Goal: Complete Application Form: Complete application form

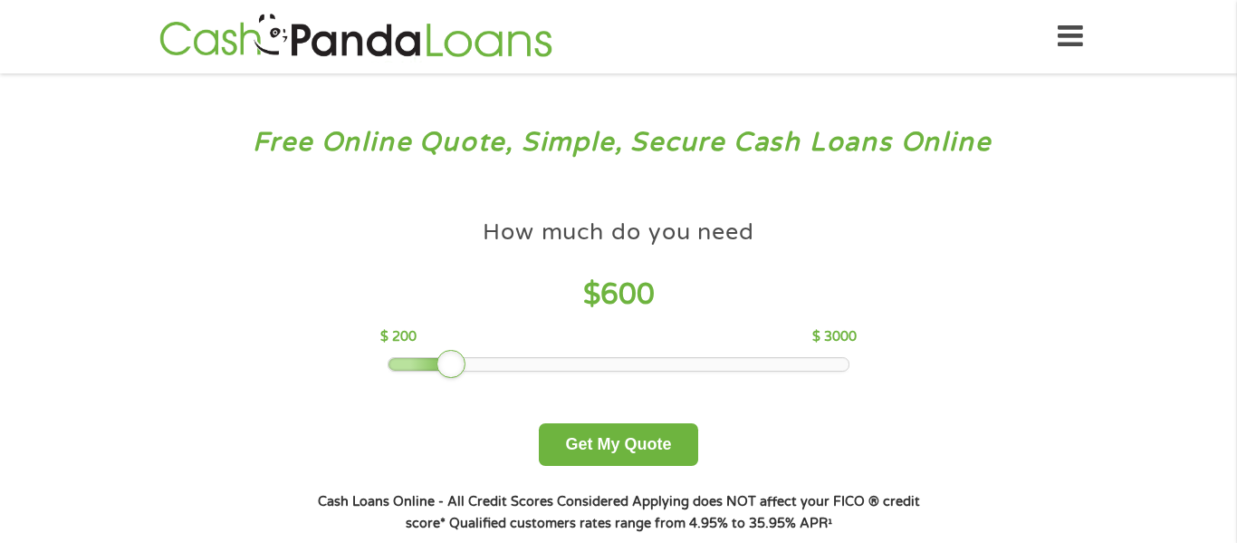
drag, startPoint x: 512, startPoint y: 357, endPoint x: 439, endPoint y: 358, distance: 72.5
click at [439, 358] on div at bounding box center [451, 364] width 29 height 29
click at [633, 431] on button "Get My Quote" at bounding box center [618, 444] width 159 height 43
click at [633, 454] on button "Get My Quote" at bounding box center [618, 444] width 159 height 43
click at [598, 430] on button "Get My Quote" at bounding box center [618, 444] width 159 height 43
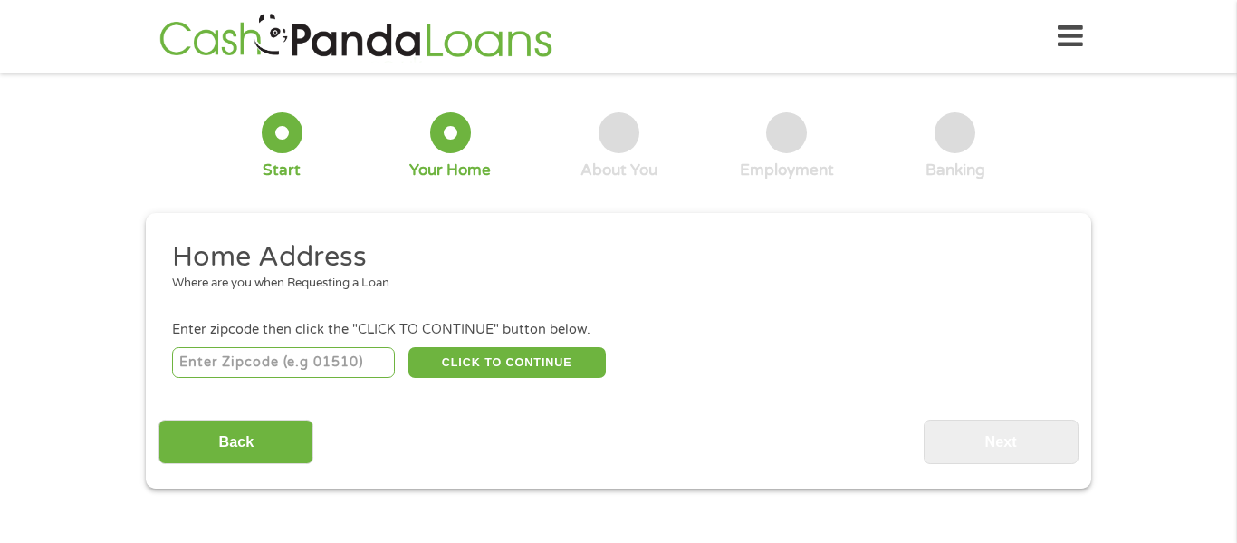
click at [238, 368] on input "number" at bounding box center [284, 362] width 224 height 31
type input "90028"
click at [488, 377] on button "CLICK TO CONTINUE" at bounding box center [507, 362] width 197 height 31
type input "90028"
type input "[GEOGRAPHIC_DATA]"
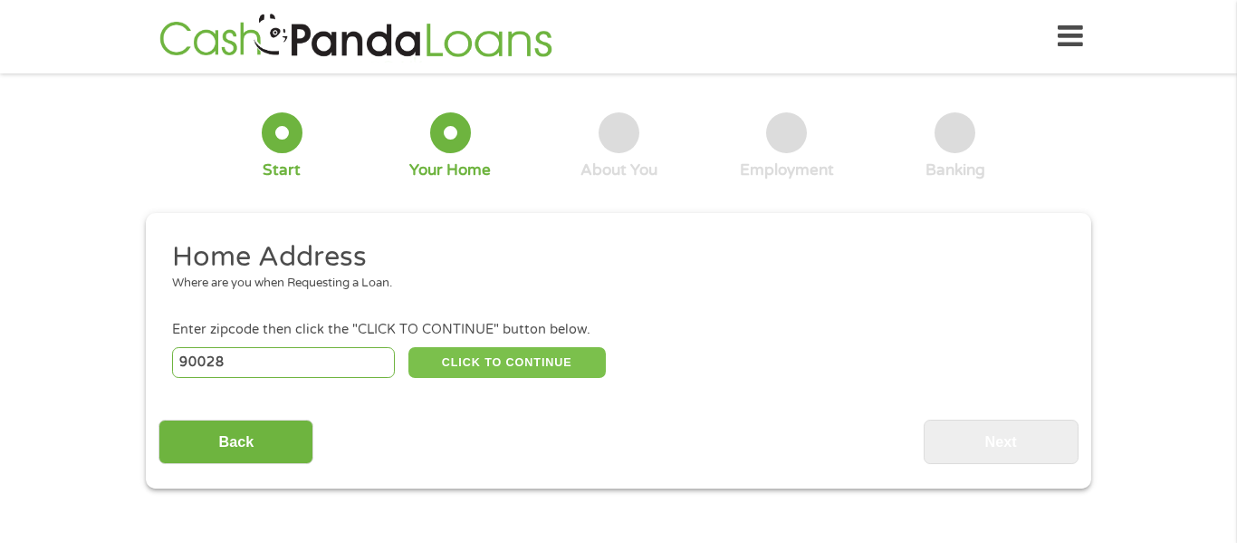
select select "[US_STATE]"
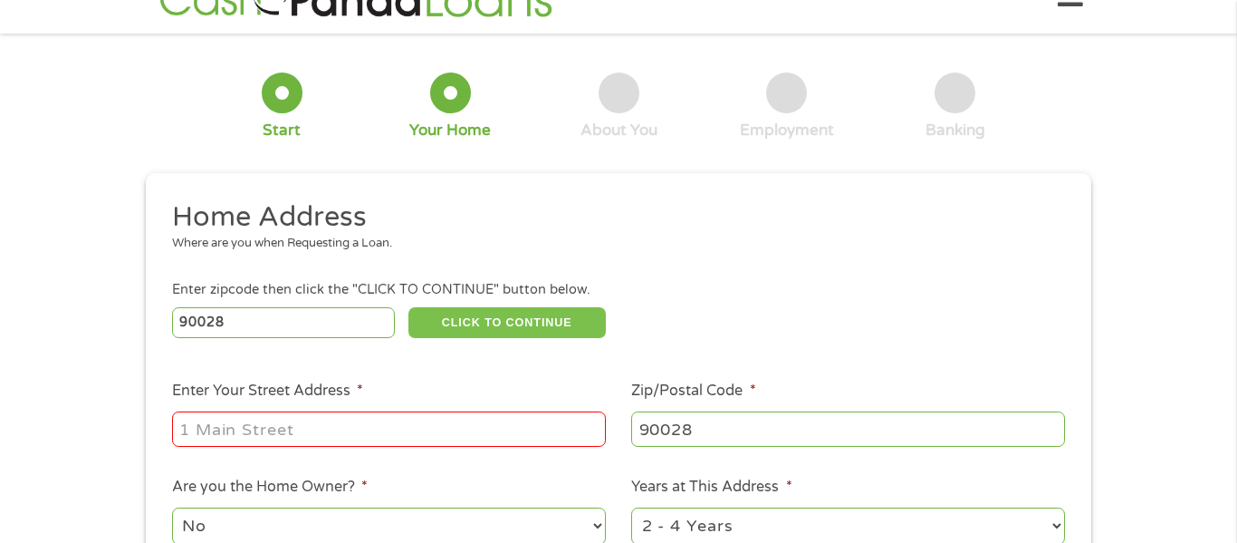
scroll to position [182, 0]
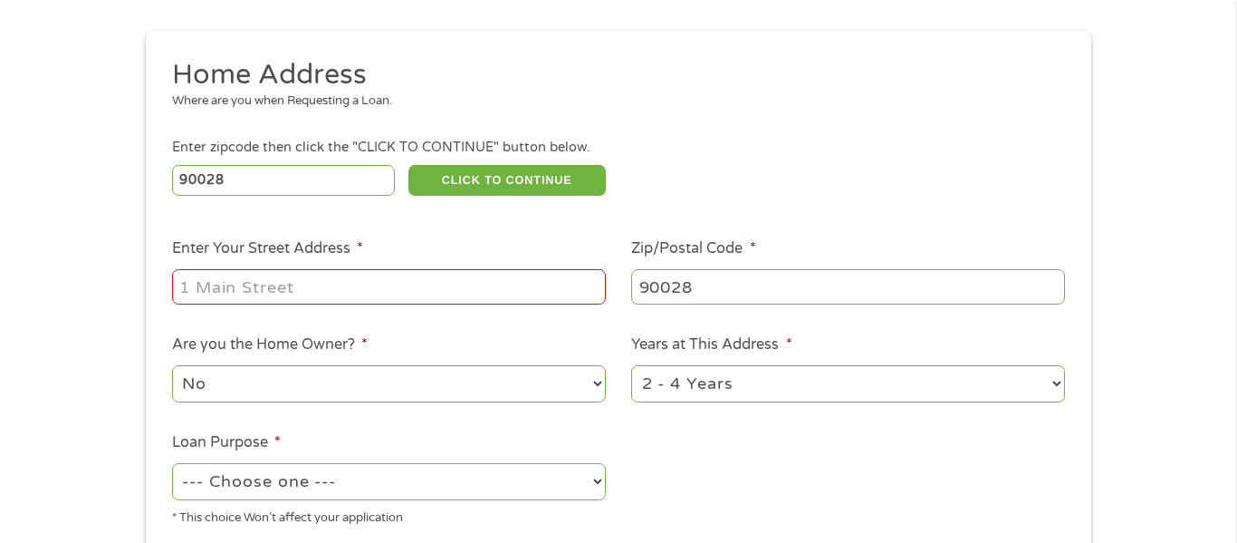
click at [210, 282] on input "Enter Your Street Address *" at bounding box center [389, 286] width 434 height 34
type input "[STREET_ADDRESS][PERSON_NAME]"
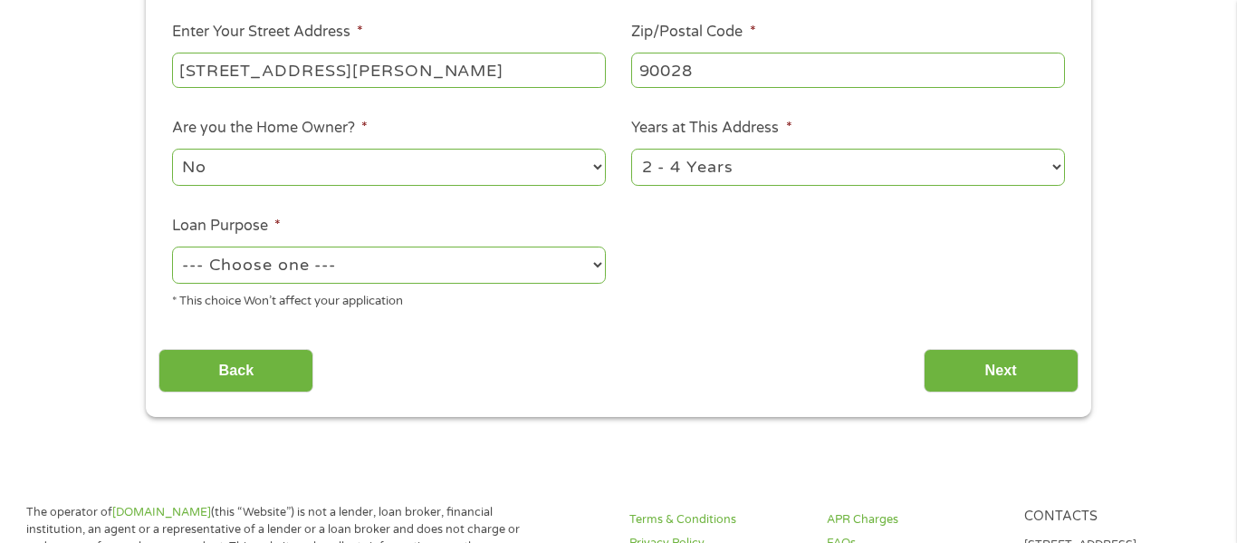
scroll to position [400, 0]
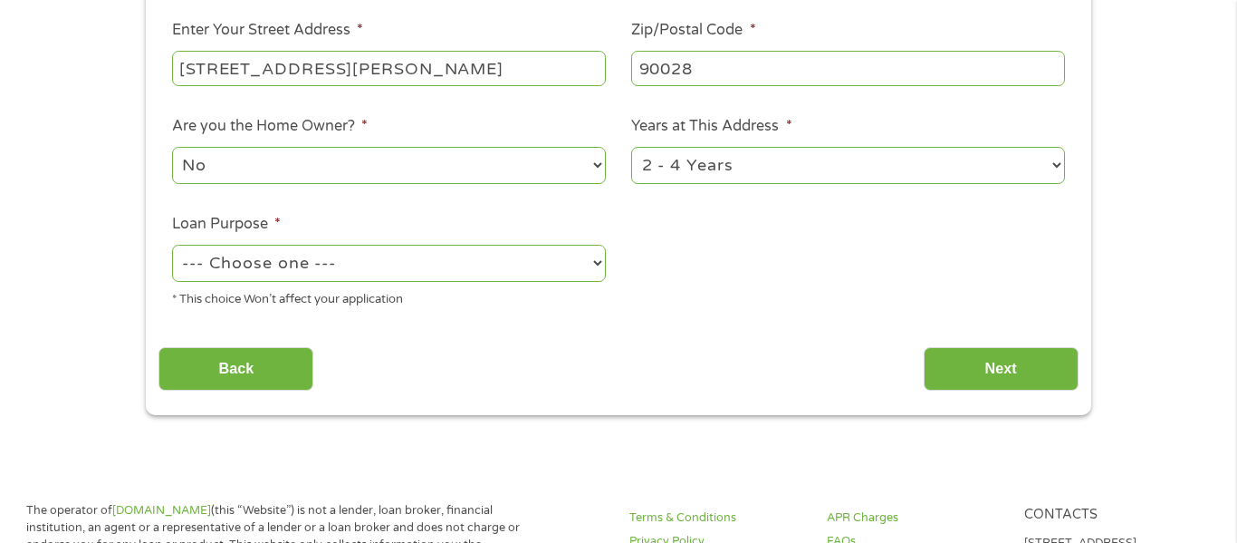
click at [223, 278] on select "--- Choose one --- Pay Bills Debt Consolidation Home Improvement Major Purchase…" at bounding box center [389, 263] width 434 height 37
click at [172, 246] on select "--- Choose one --- Pay Bills Debt Consolidation Home Improvement Major Purchase…" at bounding box center [389, 263] width 434 height 37
click at [182, 261] on select "--- Choose one --- Pay Bills Debt Consolidation Home Improvement Major Purchase…" at bounding box center [389, 263] width 434 height 37
select select "paybills"
click at [172, 246] on select "--- Choose one --- Pay Bills Debt Consolidation Home Improvement Major Purchase…" at bounding box center [389, 263] width 434 height 37
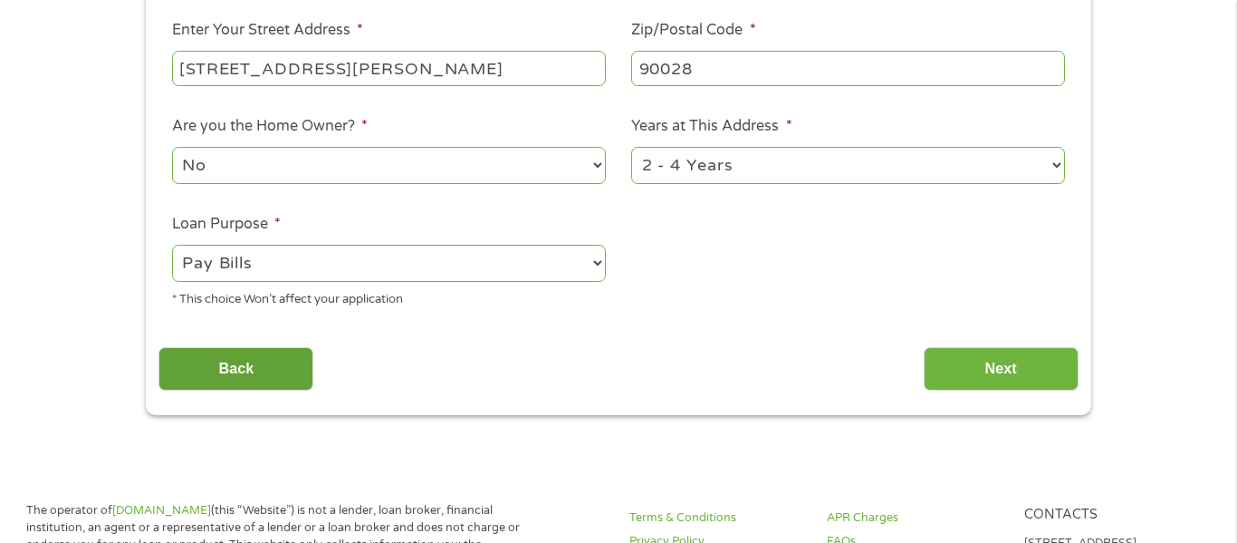
click at [187, 383] on input "Back" at bounding box center [236, 369] width 155 height 44
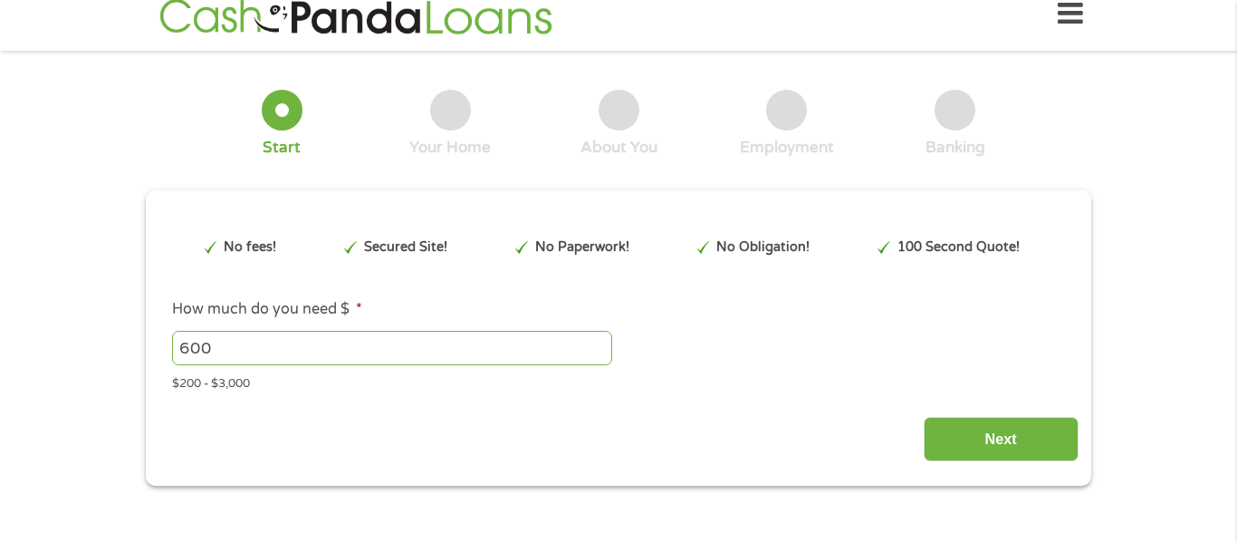
scroll to position [0, 0]
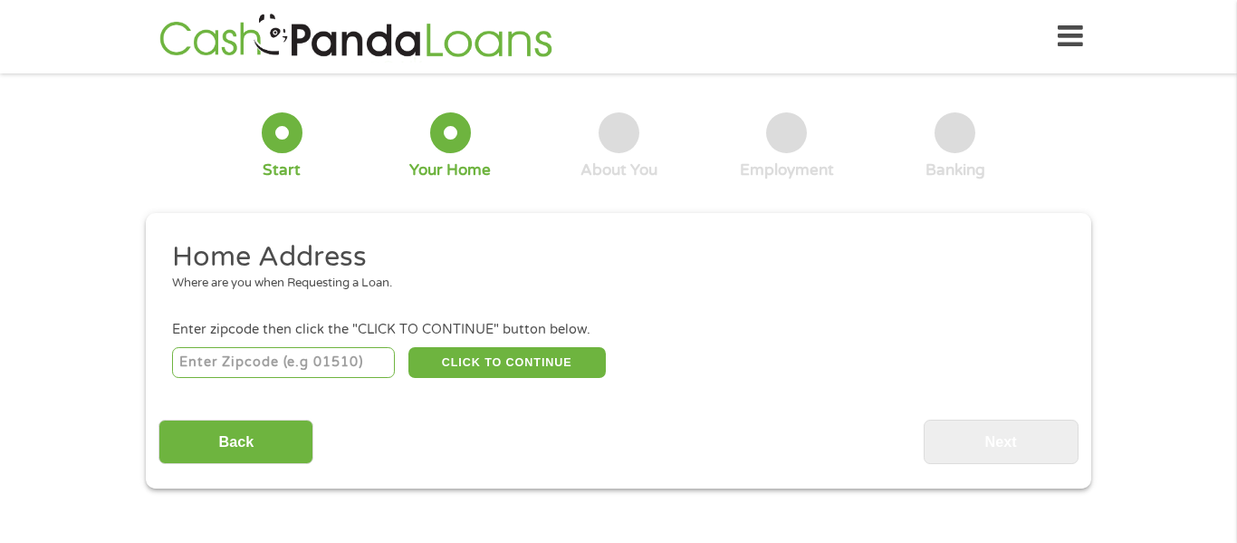
click at [322, 368] on input "number" at bounding box center [284, 362] width 224 height 31
type input "90028"
click at [513, 357] on button "CLICK TO CONTINUE" at bounding box center [507, 362] width 197 height 31
type input "90028"
type input "[GEOGRAPHIC_DATA]"
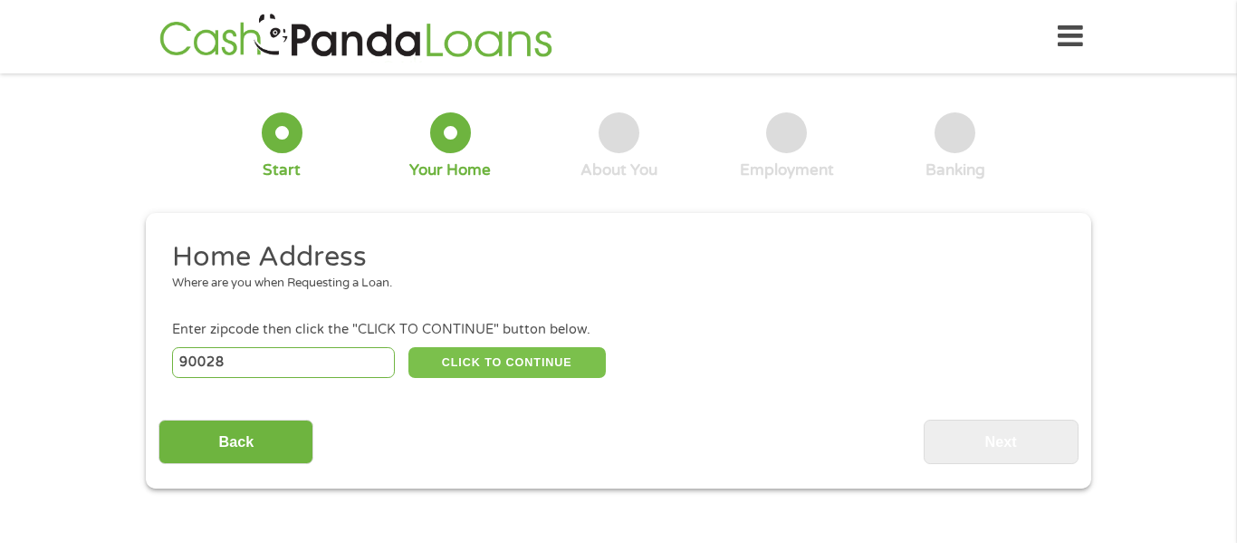
select select "[US_STATE]"
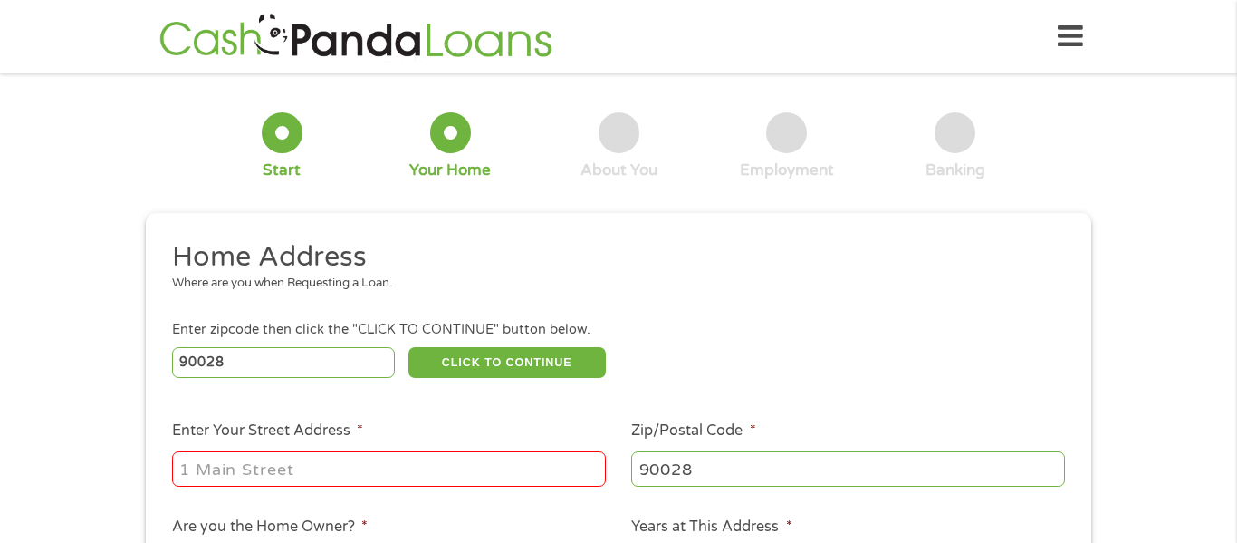
click at [382, 471] on input "Enter Your Street Address *" at bounding box center [389, 468] width 434 height 34
type input "[STREET_ADDRESS][PERSON_NAME]"
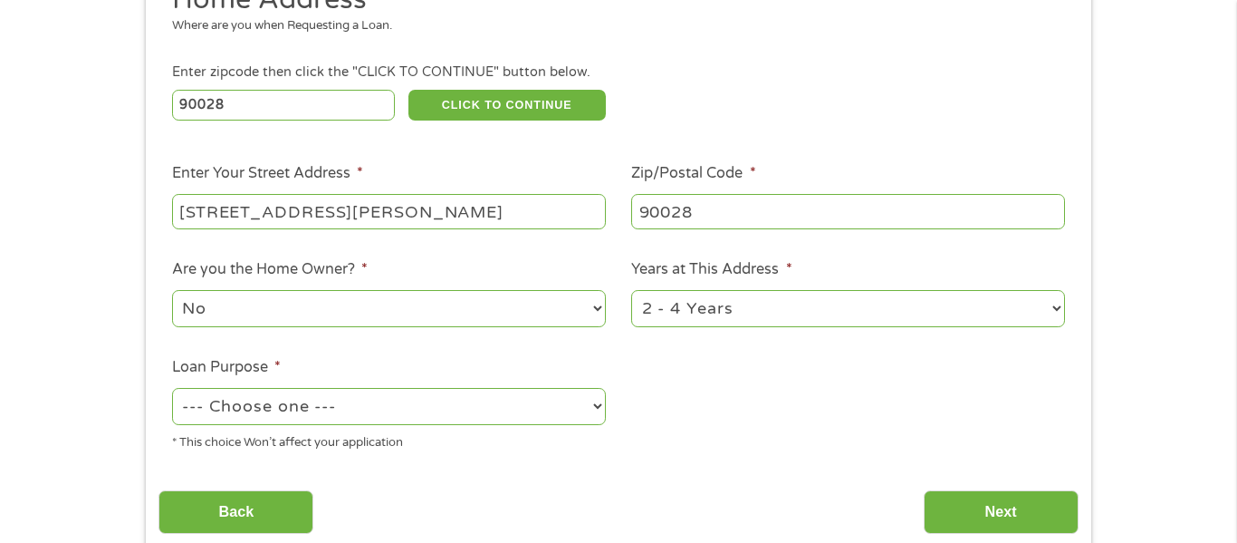
scroll to position [278, 0]
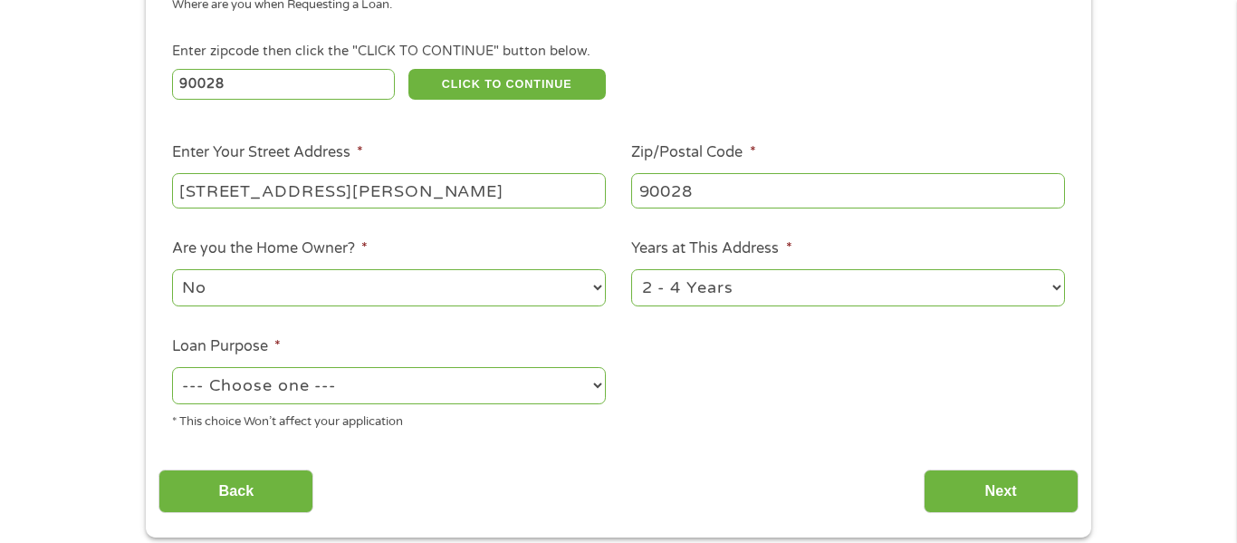
click at [685, 276] on select "1 Year or less 1 - 2 Years 2 - 4 Years Over 4 Years" at bounding box center [848, 287] width 434 height 37
select select "12months"
click at [631, 271] on select "1 Year or less 1 - 2 Years 2 - 4 Years Over 4 Years" at bounding box center [848, 287] width 434 height 37
click at [351, 383] on select "--- Choose one --- Pay Bills Debt Consolidation Home Improvement Major Purchase…" at bounding box center [389, 385] width 434 height 37
select select "paybills"
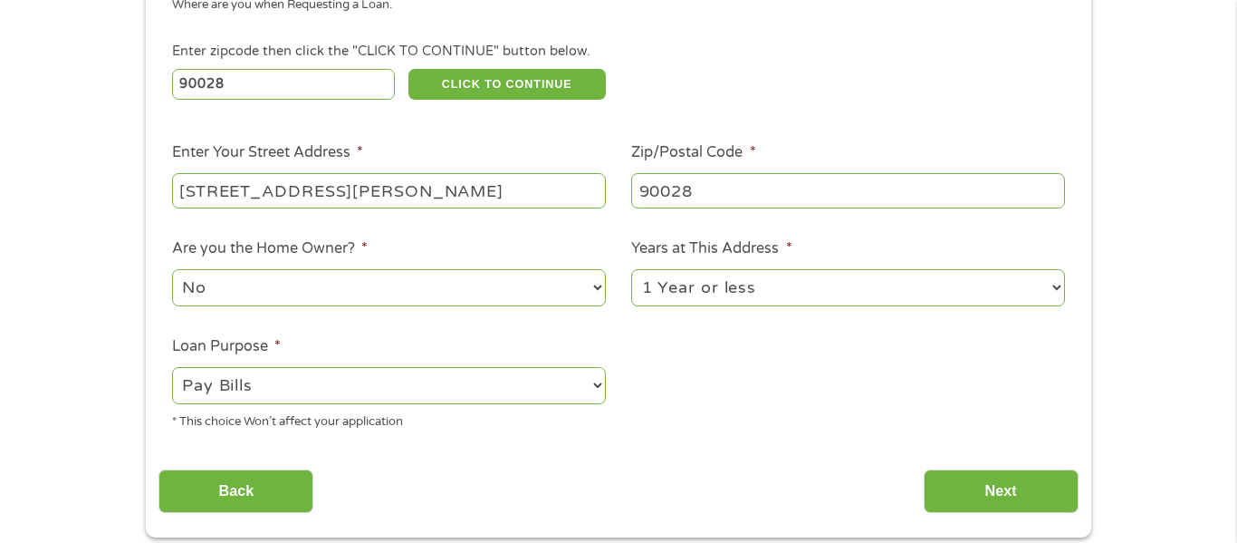
click at [172, 369] on select "--- Choose one --- Pay Bills Debt Consolidation Home Improvement Major Purchase…" at bounding box center [389, 385] width 434 height 37
click at [1011, 484] on input "Next" at bounding box center [1001, 491] width 155 height 44
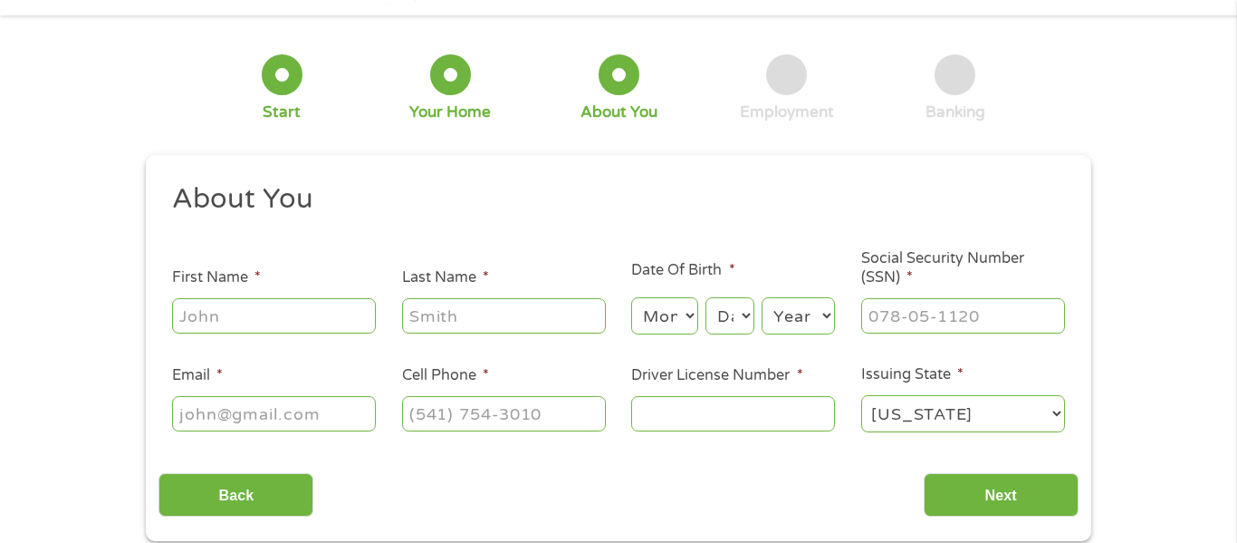
scroll to position [0, 0]
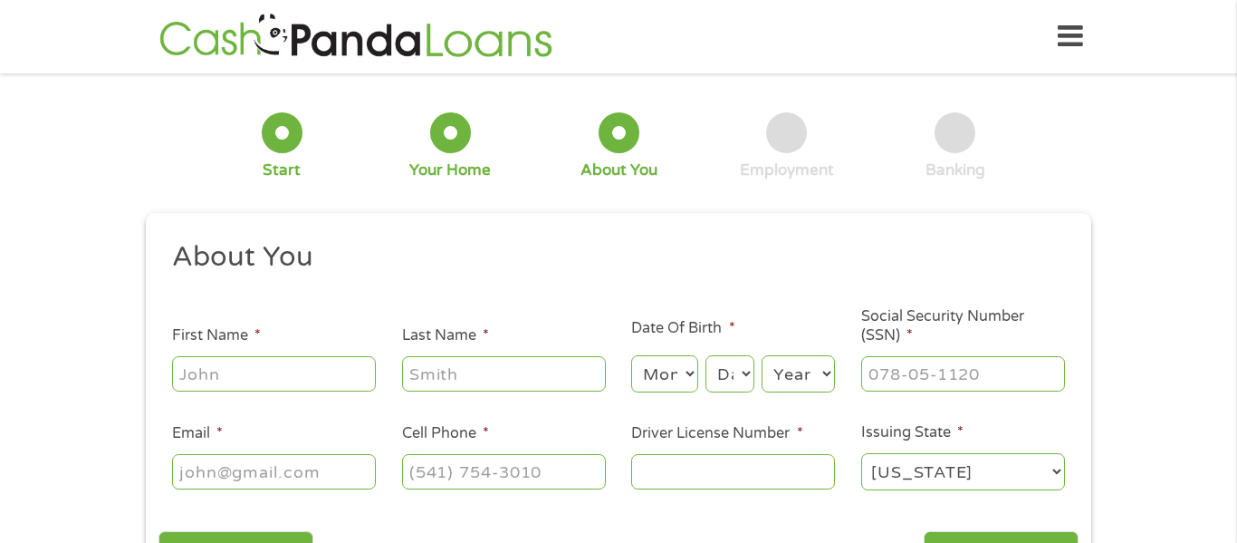
click at [213, 357] on input "First Name *" at bounding box center [274, 373] width 204 height 34
type input "Naimah"
click at [203, 475] on input "Email *" at bounding box center [274, 471] width 204 height 34
type input "naimah.harris1105@gmail.com"
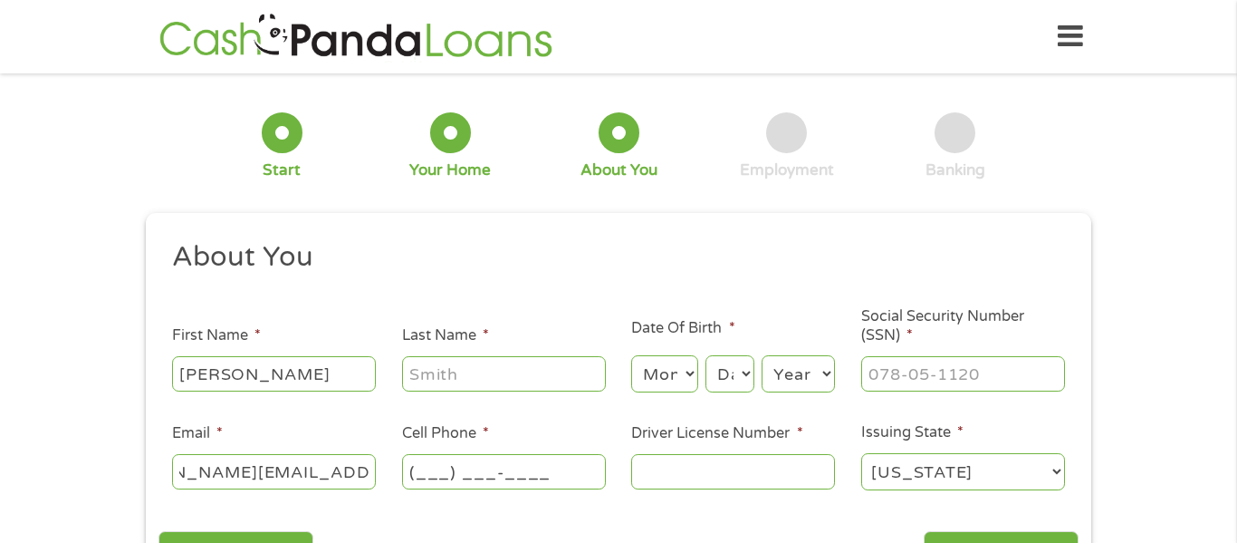
click at [440, 476] on input "(___) ___-____" at bounding box center [504, 471] width 204 height 34
type input "(213) 349-3172"
click at [706, 466] on input "Driver License Number *" at bounding box center [733, 471] width 204 height 34
type input "10275500884"
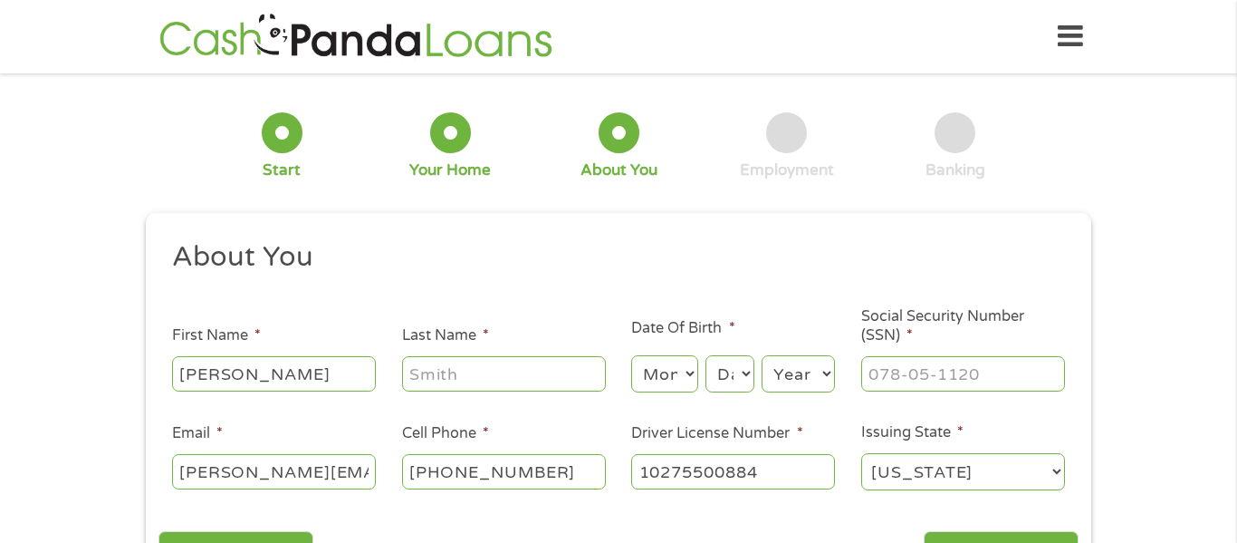
click at [521, 384] on input "Last Name *" at bounding box center [504, 373] width 204 height 34
type input "Harris"
click at [543, 312] on ul "About You This field is hidden when viewing the form Title * --- Choose one ---…" at bounding box center [618, 372] width 919 height 267
click at [663, 371] on select "Month 1 2 3 4 5 6 7 8 9 10 11 12" at bounding box center [664, 373] width 66 height 37
select select "11"
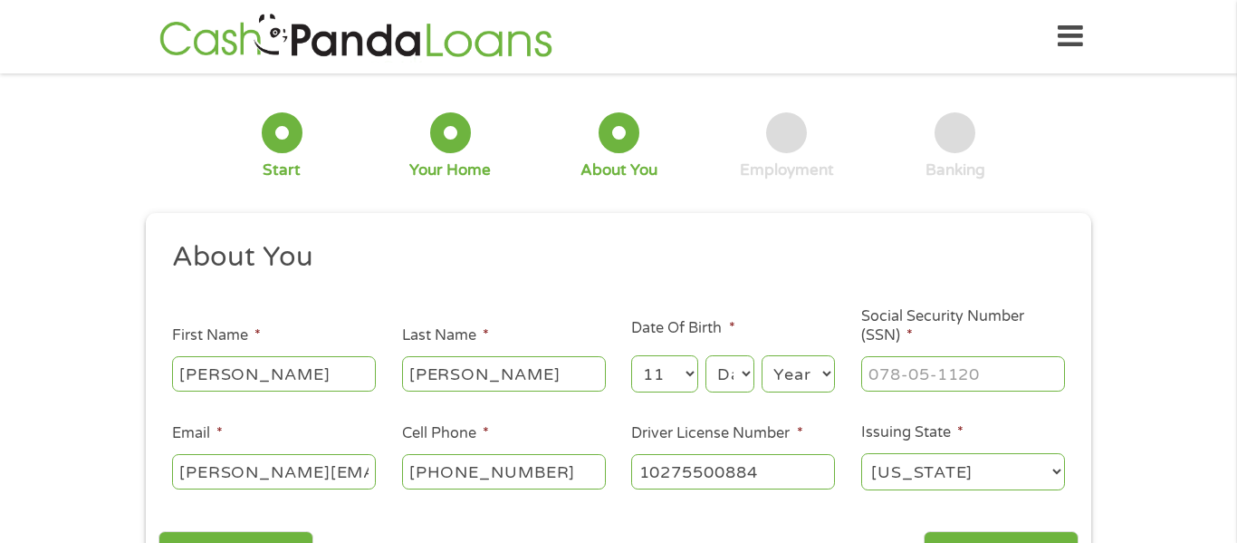
click at [631, 355] on select "Month 1 2 3 4 5 6 7 8 9 10 11 12" at bounding box center [664, 373] width 66 height 37
click at [720, 371] on select "Day 1 2 3 4 5 6 7 8 9 10 11 12 13 14 15 16 17 18 19 20 21 22 23 24 25 26 27 28 …" at bounding box center [730, 373] width 49 height 37
select select "3"
click at [706, 355] on select "Day 1 2 3 4 5 6 7 8 9 10 11 12 13 14 15 16 17 18 19 20 21 22 23 24 25 26 27 28 …" at bounding box center [730, 373] width 49 height 37
click at [822, 372] on select "Year 2007 2006 2005 2004 2003 2002 2001 2000 1999 1998 1997 1996 1995 1994 1993…" at bounding box center [798, 373] width 73 height 37
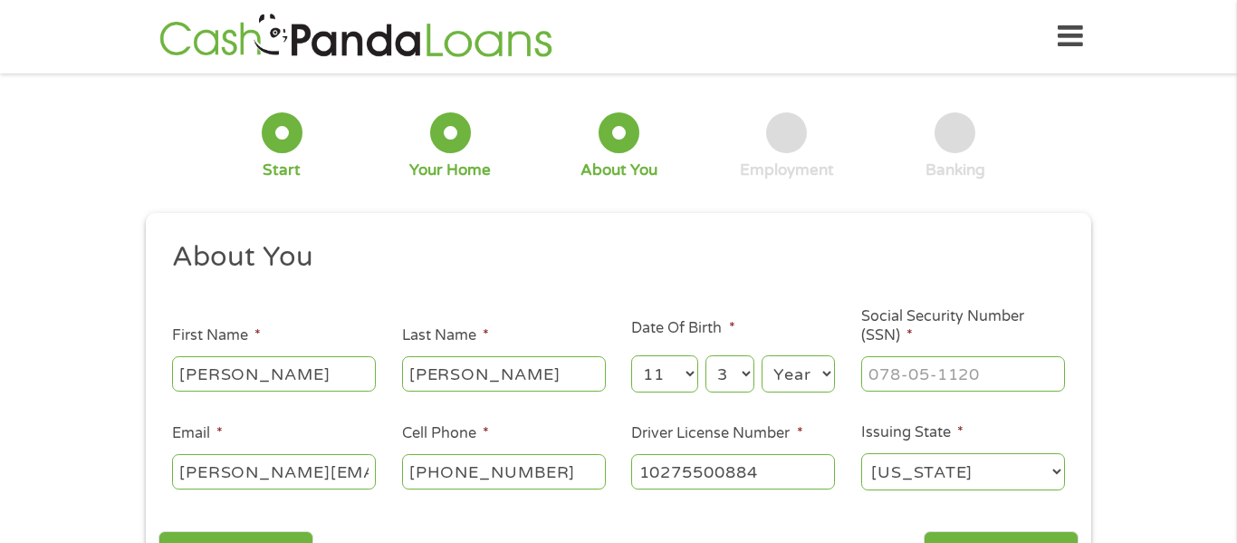
select select "2005"
click at [762, 355] on select "Year 2007 2006 2005 2004 2003 2002 2001 2000 1999 1998 1997 1996 1995 1994 1993…" at bounding box center [798, 373] width 73 height 37
click at [997, 368] on input "___-__-____" at bounding box center [963, 373] width 204 height 34
type input "219-73-1289"
click at [1005, 487] on select "Alabama Alaska Arizona Arkansas California Colorado Connecticut Delaware Distri…" at bounding box center [963, 471] width 204 height 37
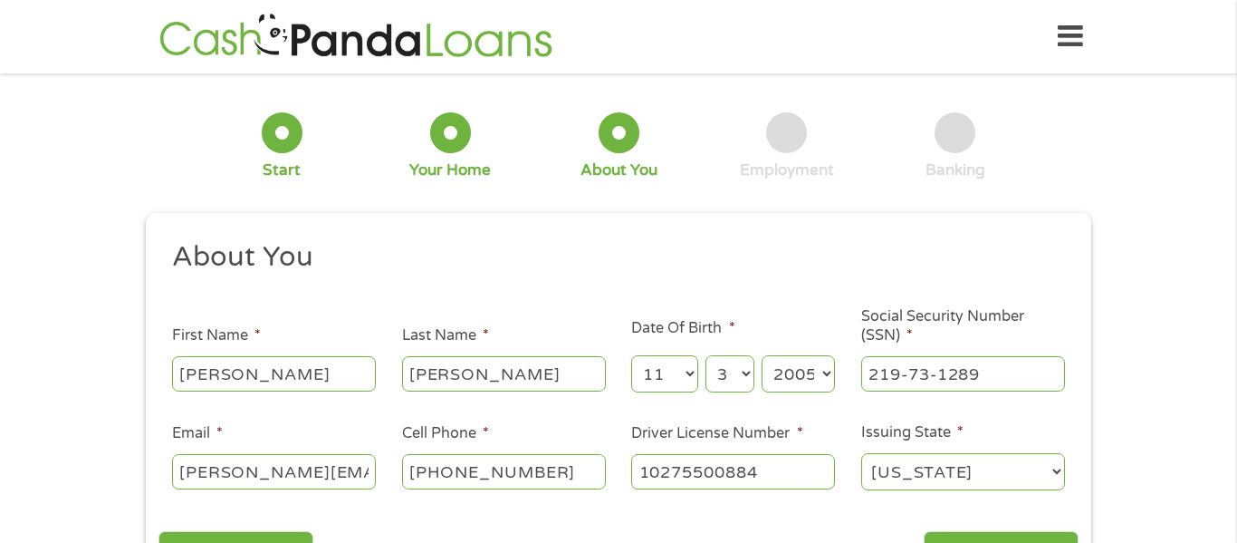
select select "[US_STATE]"
click at [861, 453] on select "Alabama Alaska Arizona Arkansas California Colorado Connecticut Delaware Distri…" at bounding box center [963, 471] width 204 height 37
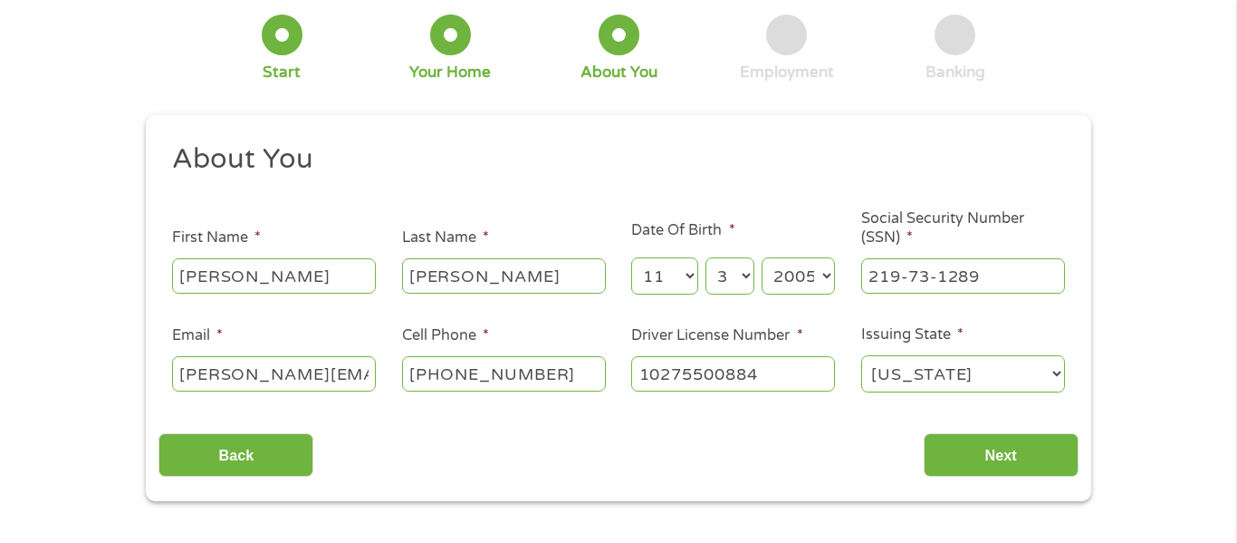
scroll to position [96, 0]
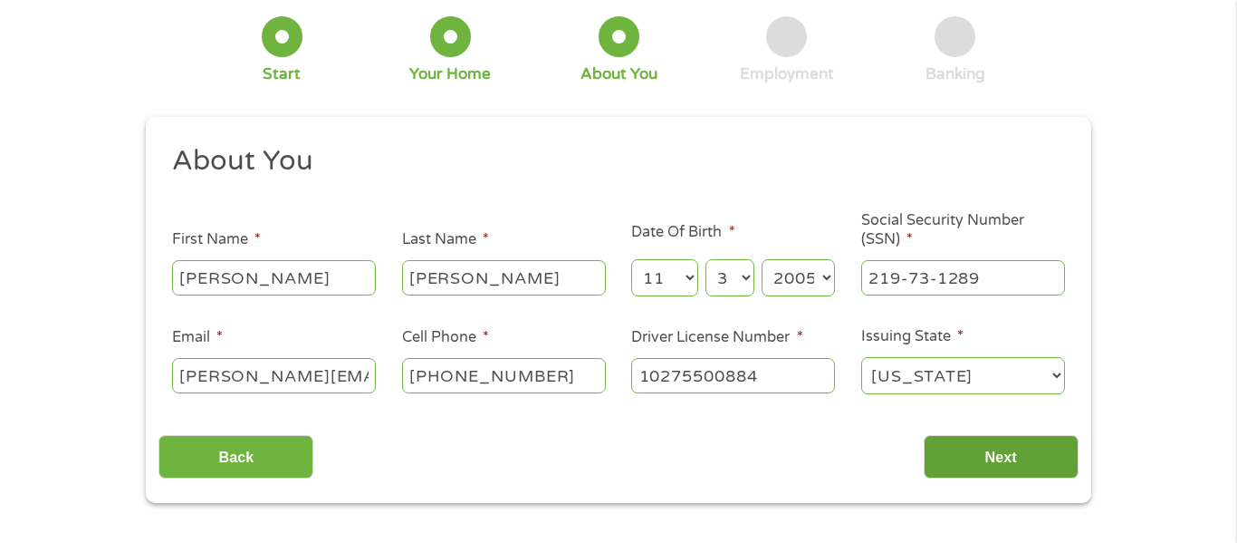
click at [1036, 457] on input "Next" at bounding box center [1001, 457] width 155 height 44
click at [1029, 457] on input "Next" at bounding box center [1001, 457] width 155 height 44
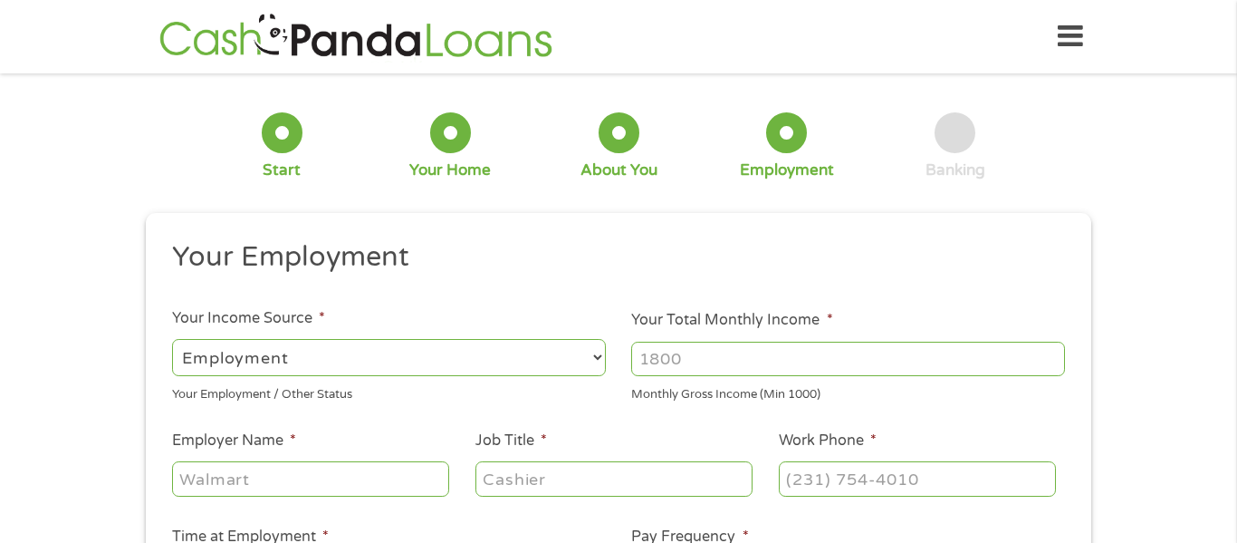
scroll to position [7, 7]
click at [818, 368] on input "Your Total Monthly Income *" at bounding box center [848, 358] width 434 height 34
type input "1"
type input "2000"
click at [203, 475] on input "Employer Name *" at bounding box center [310, 478] width 277 height 34
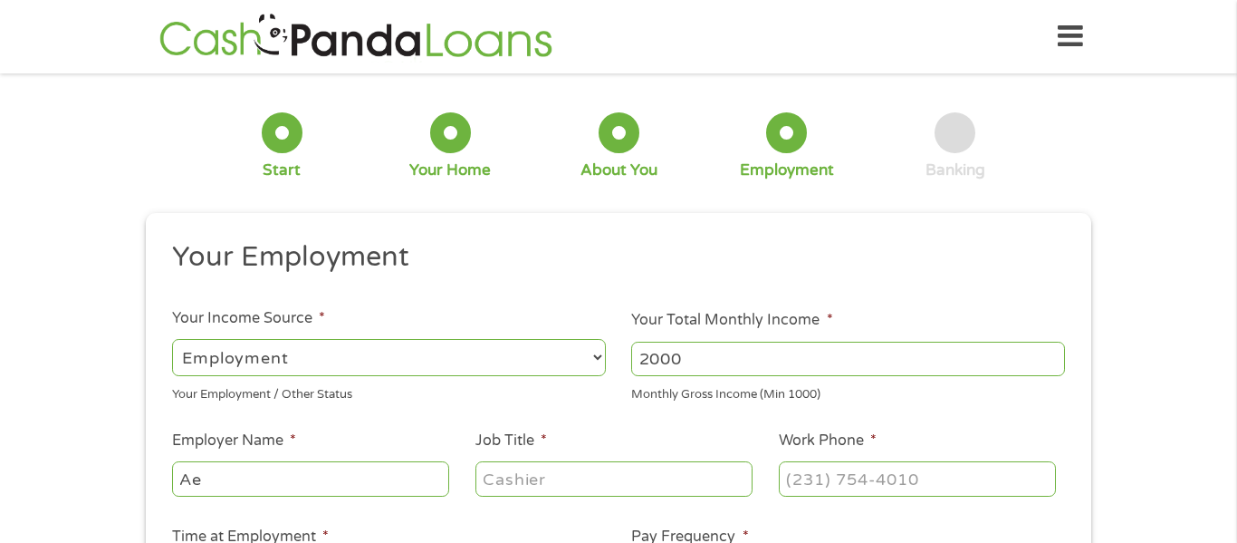
type input "Aex"
type input "Apex healthcare"
click at [649, 476] on input "Job Title *" at bounding box center [614, 478] width 277 height 34
type input "house health aid"
click at [843, 480] on input "(___) ___-____" at bounding box center [917, 478] width 277 height 34
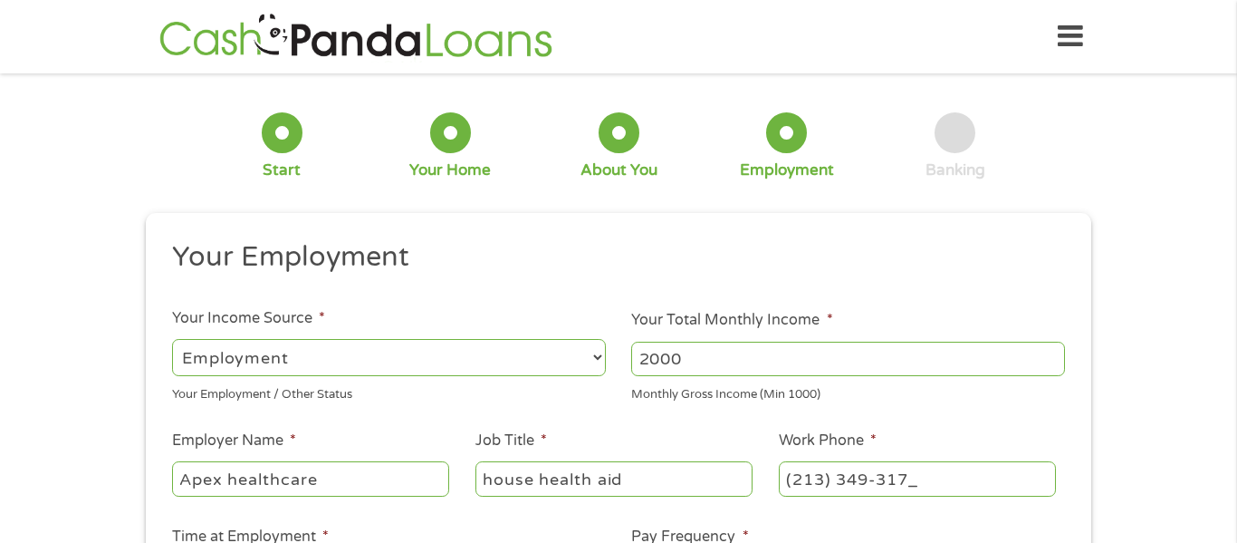
type input "(213) 349-3172"
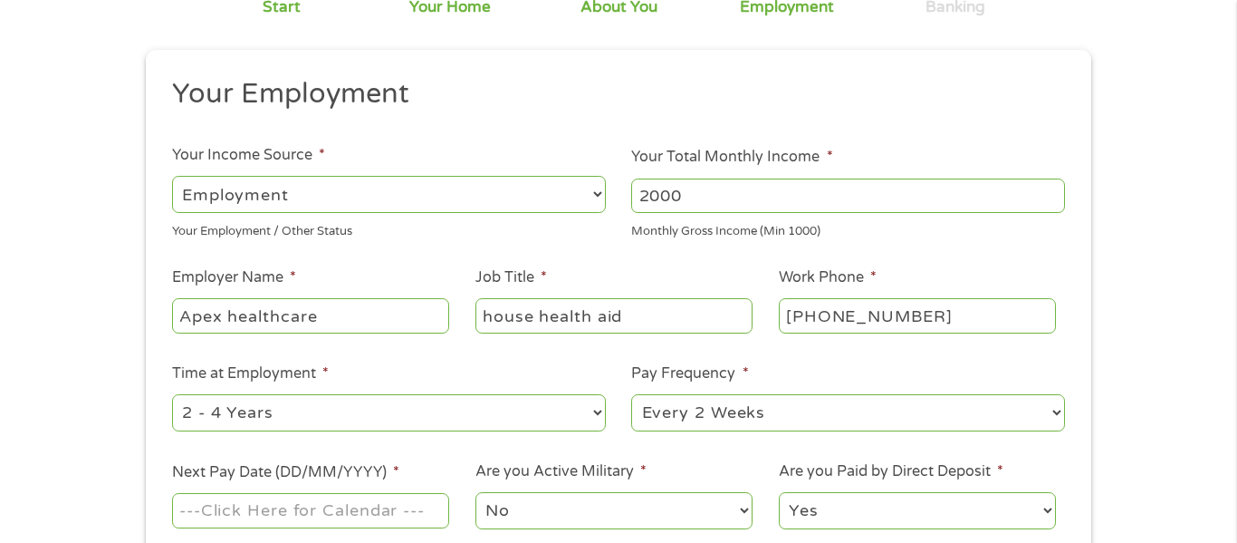
scroll to position [209, 0]
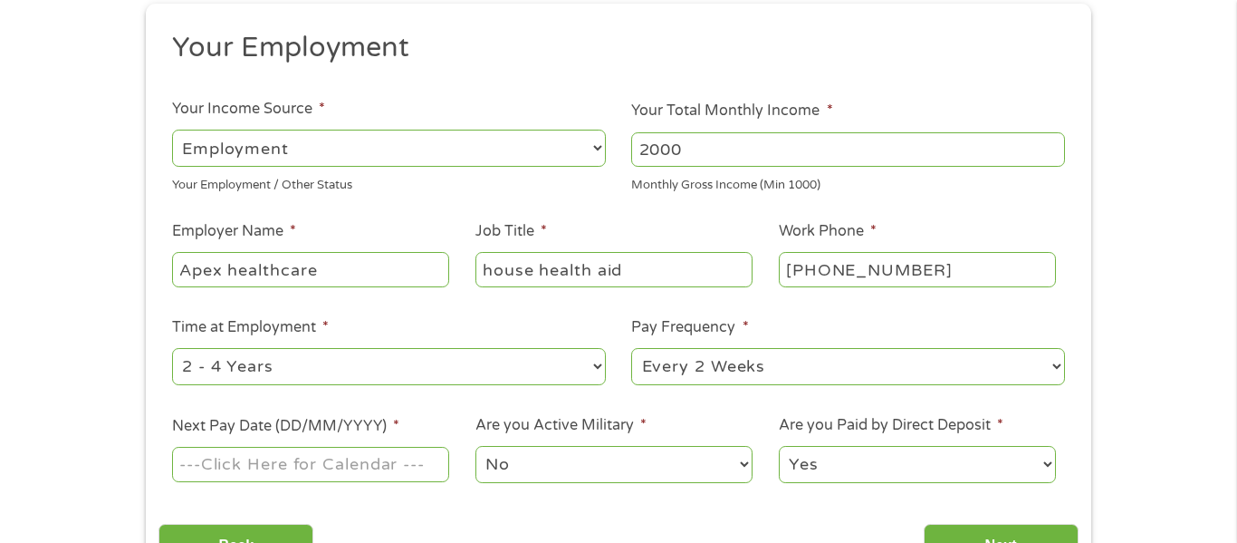
click at [177, 362] on select "--- Choose one --- 1 Year or less 1 - 2 Years 2 - 4 Years Over 4 Years" at bounding box center [389, 366] width 434 height 37
select select "12months"
click at [172, 348] on select "--- Choose one --- 1 Year or less 1 - 2 Years 2 - 4 Years Over 4 Years" at bounding box center [389, 366] width 434 height 37
click at [180, 476] on input "Next Pay Date (DD/MM/YYYY) *" at bounding box center [310, 464] width 277 height 34
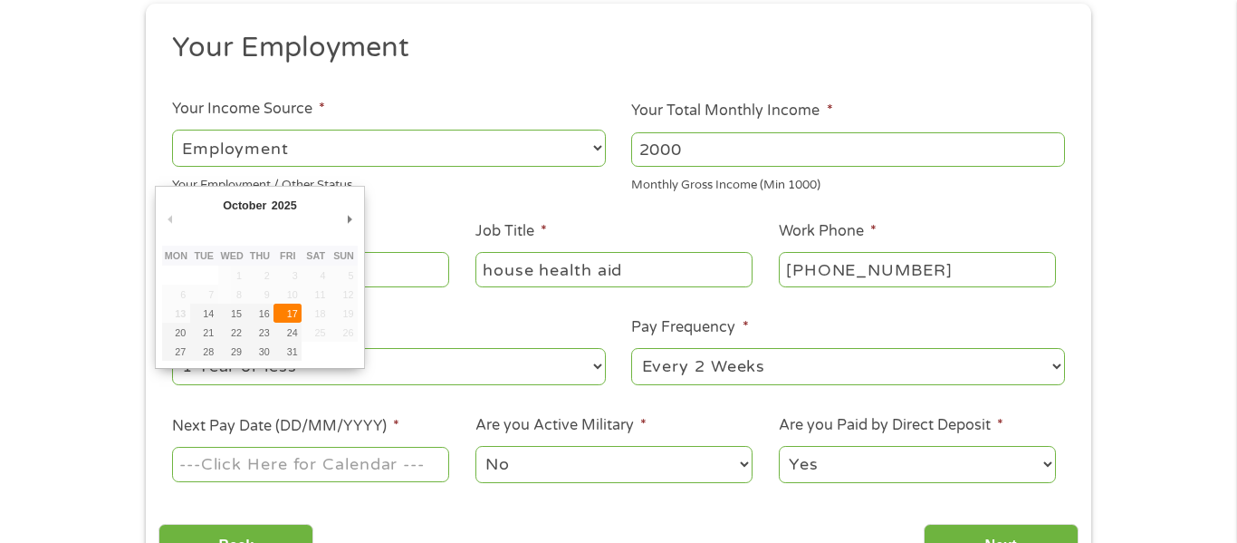
type input "17/10/2025"
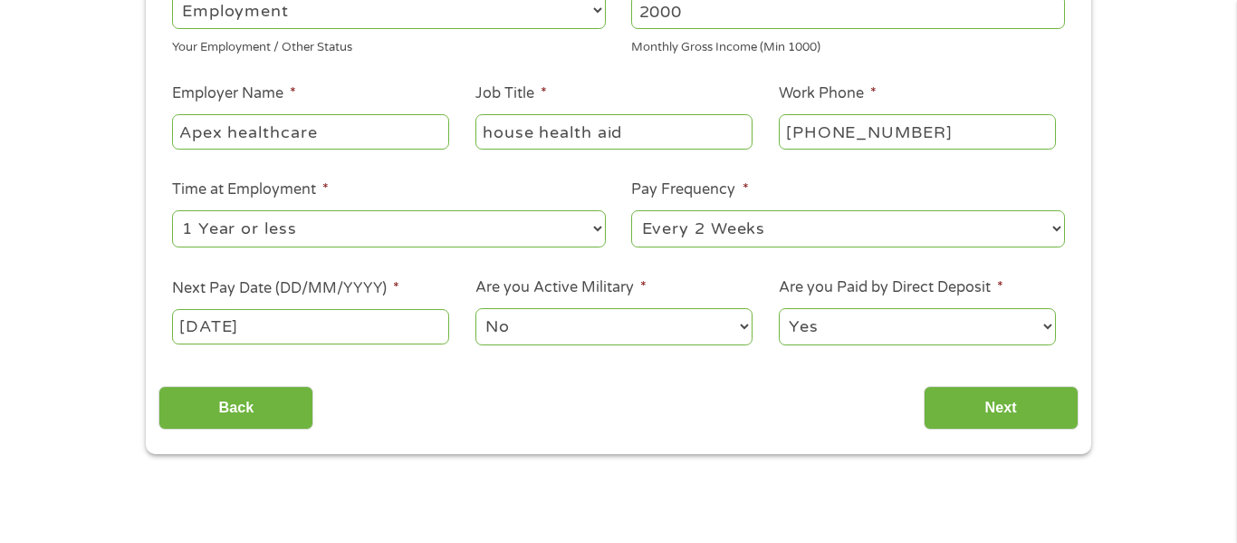
scroll to position [363, 0]
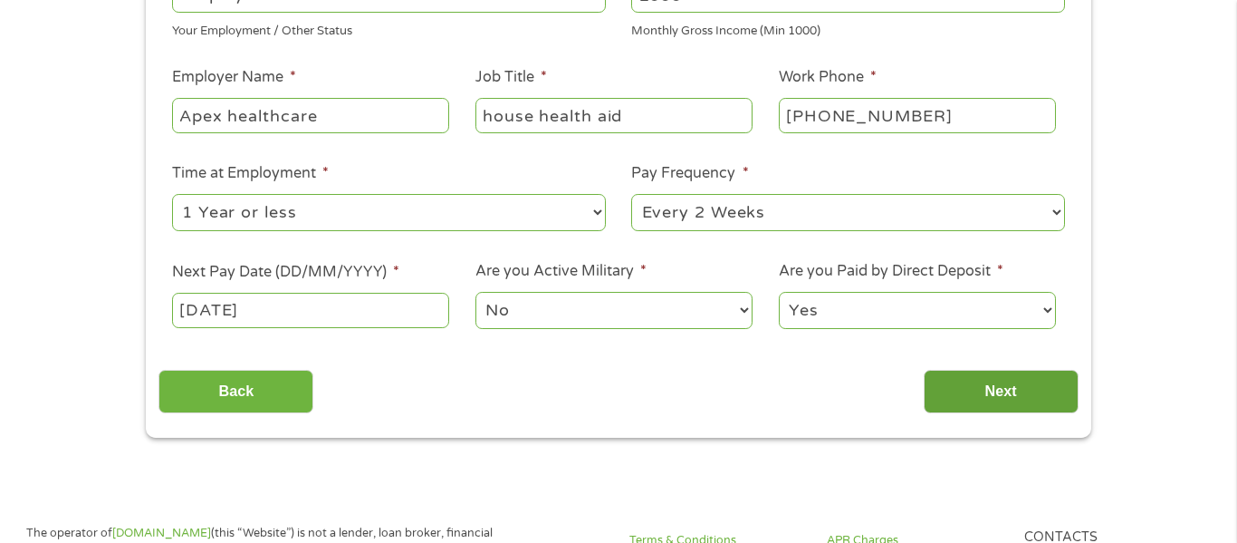
click at [955, 391] on input "Next" at bounding box center [1001, 392] width 155 height 44
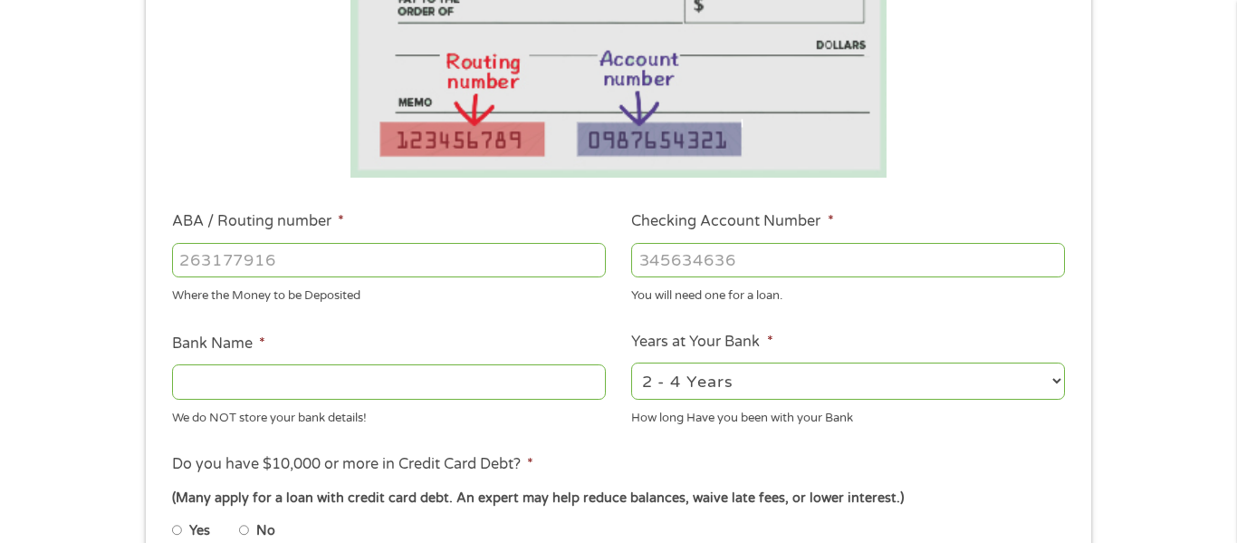
scroll to position [365, 0]
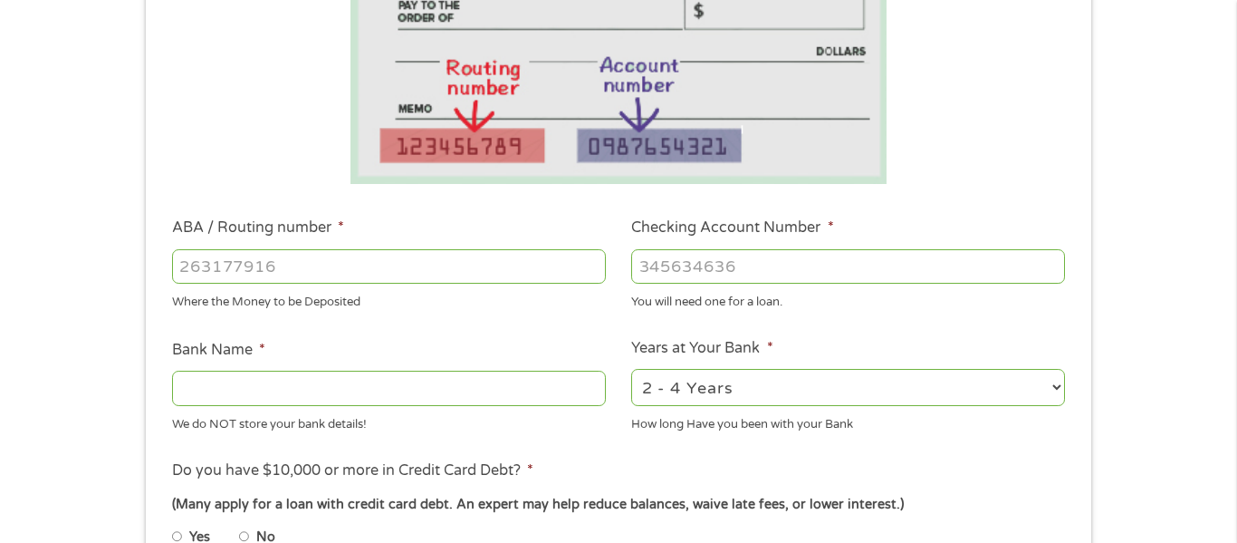
click at [601, 277] on input "ABA / Routing number *" at bounding box center [389, 266] width 434 height 34
click at [955, 391] on select "2 - 4 Years 6 - 12 Months 1 - 2 Years Over 4 Years" at bounding box center [848, 387] width 434 height 37
click at [718, 400] on select "2 - 4 Years 6 - 12 Months 1 - 2 Years Over 4 Years" at bounding box center [848, 387] width 434 height 37
click at [656, 378] on select "2 - 4 Years 6 - 12 Months 1 - 2 Years Over 4 Years" at bounding box center [848, 387] width 434 height 37
click at [631, 369] on select "2 - 4 Years 6 - 12 Months 1 - 2 Years Over 4 Years" at bounding box center [848, 387] width 434 height 37
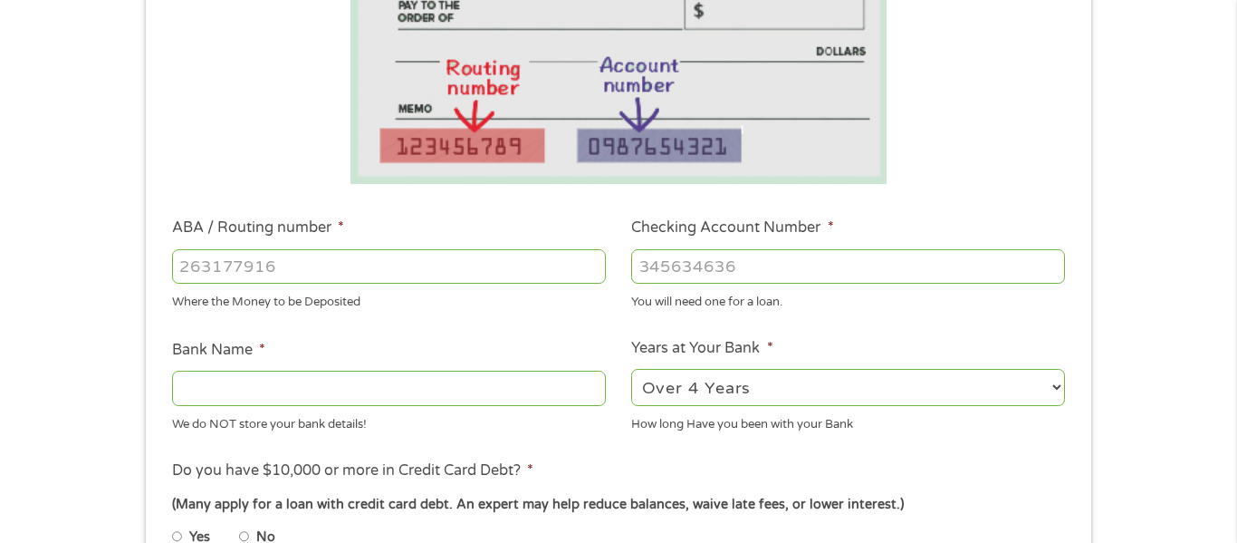
click at [673, 397] on select "2 - 4 Years 6 - 12 Months 1 - 2 Years Over 4 Years" at bounding box center [848, 387] width 434 height 37
click at [631, 369] on select "2 - 4 Years 6 - 12 Months 1 - 2 Years Over 4 Years" at bounding box center [848, 387] width 434 height 37
click at [696, 389] on select "2 - 4 Years 6 - 12 Months 1 - 2 Years Over 4 Years" at bounding box center [848, 387] width 434 height 37
select select "12months"
click at [631, 369] on select "2 - 4 Years 6 - 12 Months 1 - 2 Years Over 4 Years" at bounding box center [848, 387] width 434 height 37
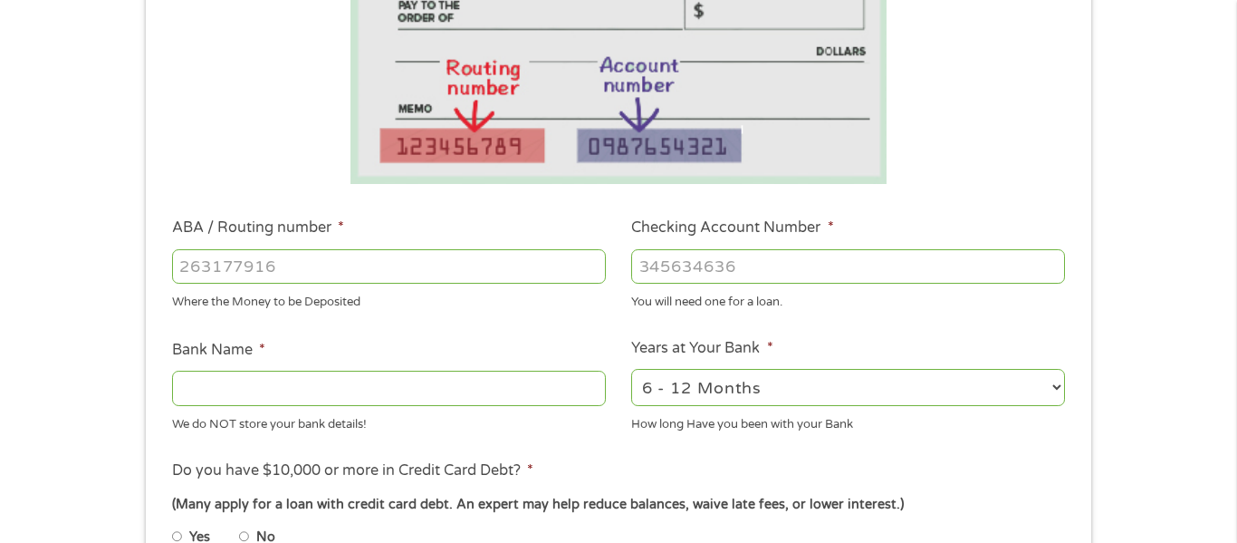
click at [514, 385] on input "Bank Name *" at bounding box center [389, 387] width 434 height 34
type input "Capital One"
click at [562, 261] on input "ABA / Routing number *" at bounding box center [389, 266] width 434 height 34
type input "031176110"
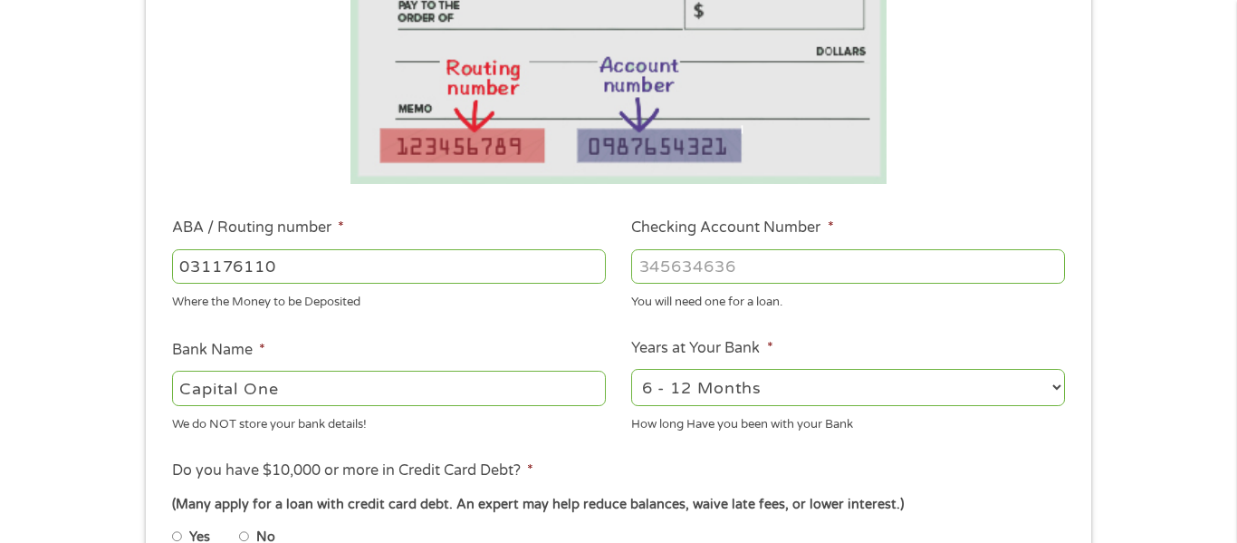
type input "CAPITAL ONE NA"
type input "031176110"
click at [803, 260] on input "Checking Account Number *" at bounding box center [848, 266] width 434 height 34
click at [801, 260] on input "3635" at bounding box center [848, 266] width 434 height 34
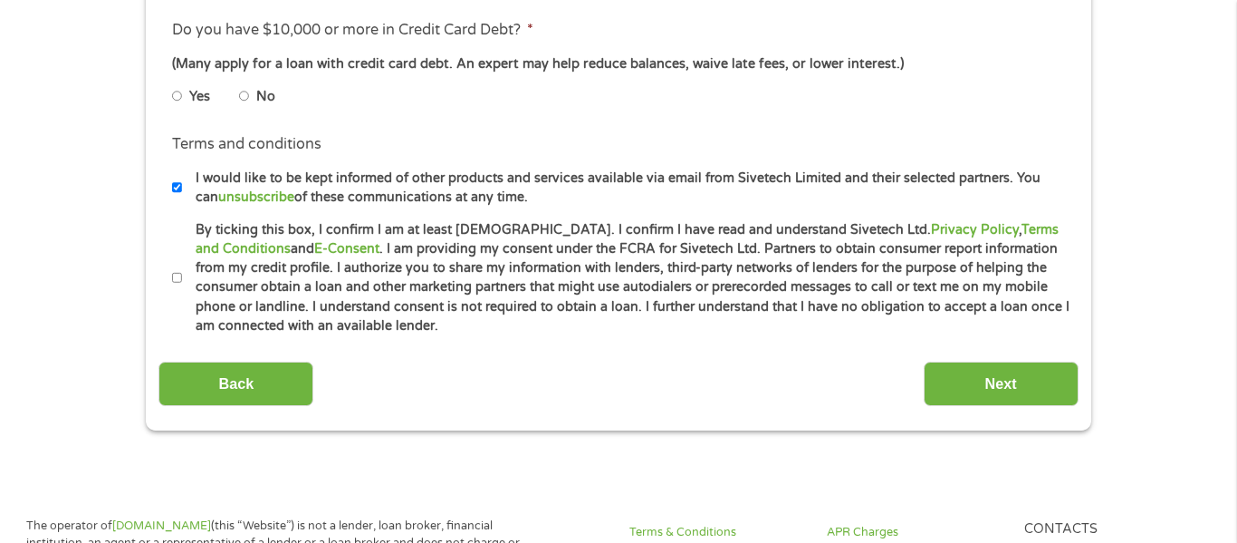
scroll to position [820, 0]
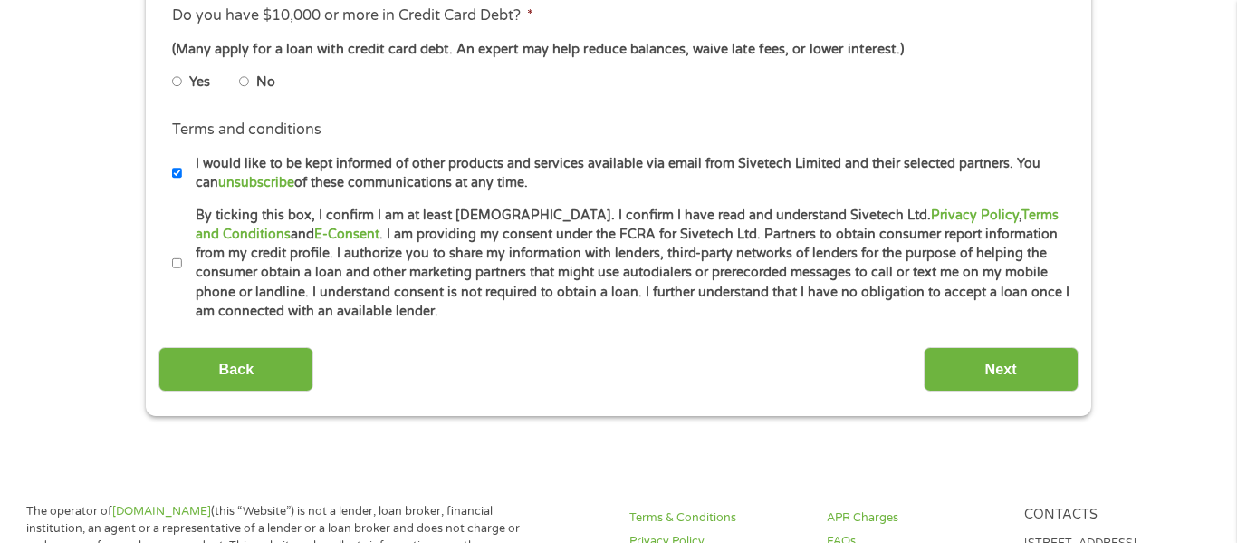
type input "36359444169"
click at [250, 84] on li "No" at bounding box center [271, 81] width 65 height 35
click at [245, 76] on input "No" at bounding box center [244, 81] width 11 height 29
radio input "true"
click at [178, 262] on input "By ticking this box, I confirm I am at least 18 years old. I confirm I have rea…" at bounding box center [177, 263] width 11 height 29
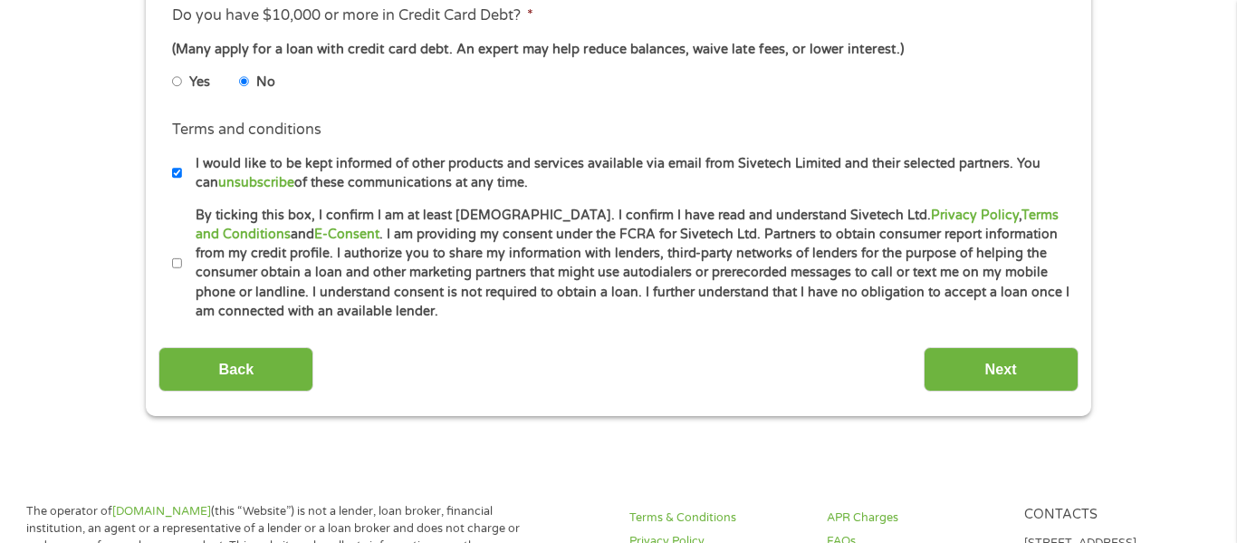
checkbox input "true"
click at [956, 378] on input "Next" at bounding box center [1001, 369] width 155 height 44
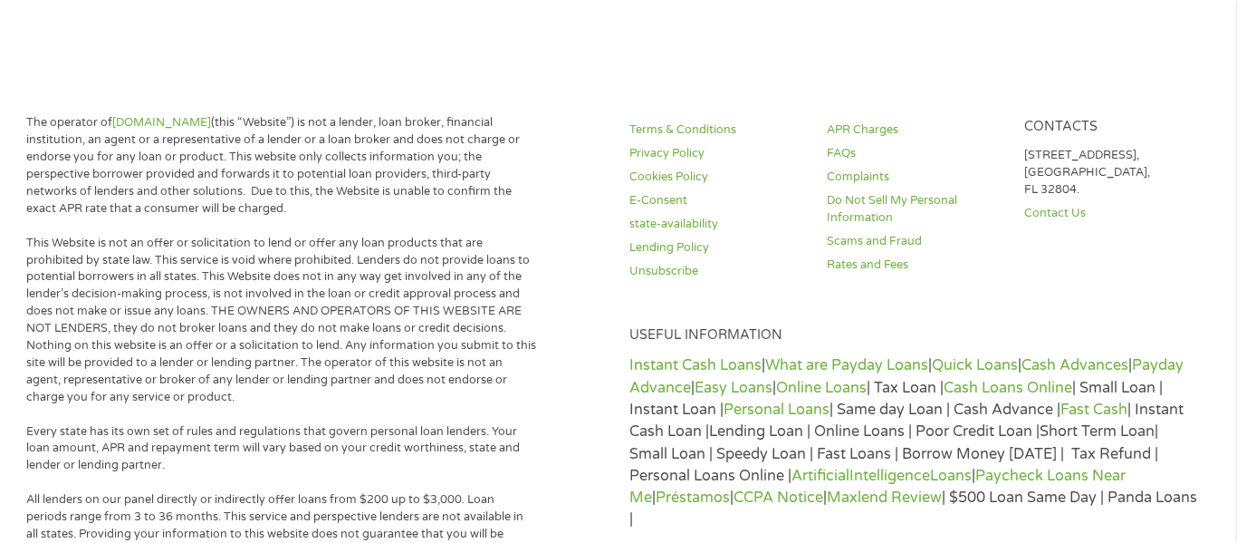
scroll to position [0, 0]
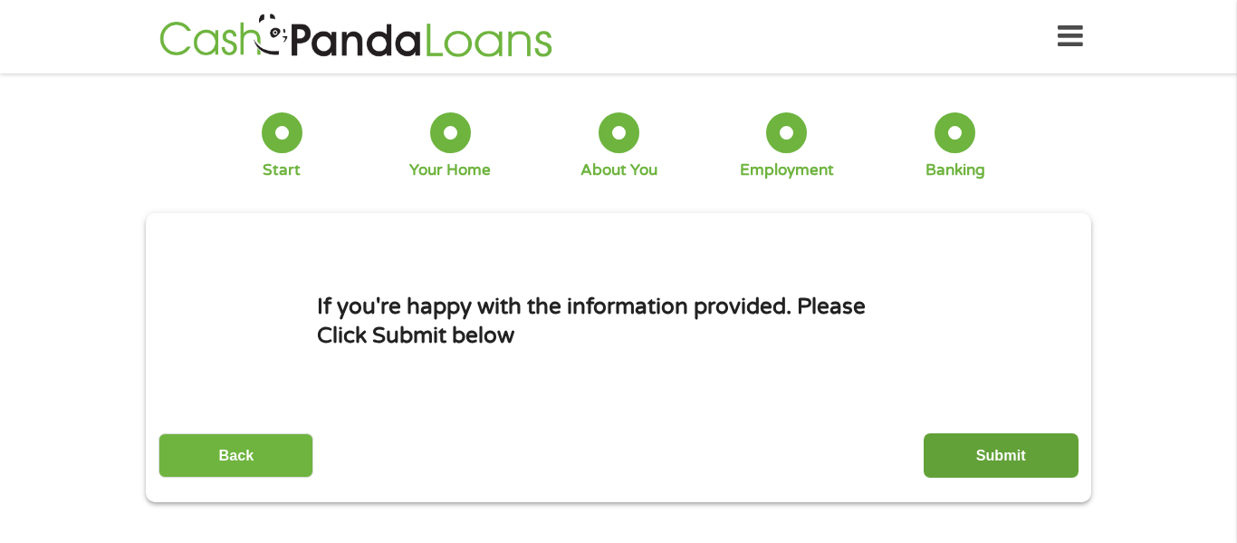
click at [943, 443] on input "Submit" at bounding box center [1001, 455] width 155 height 44
